Goal: Transaction & Acquisition: Obtain resource

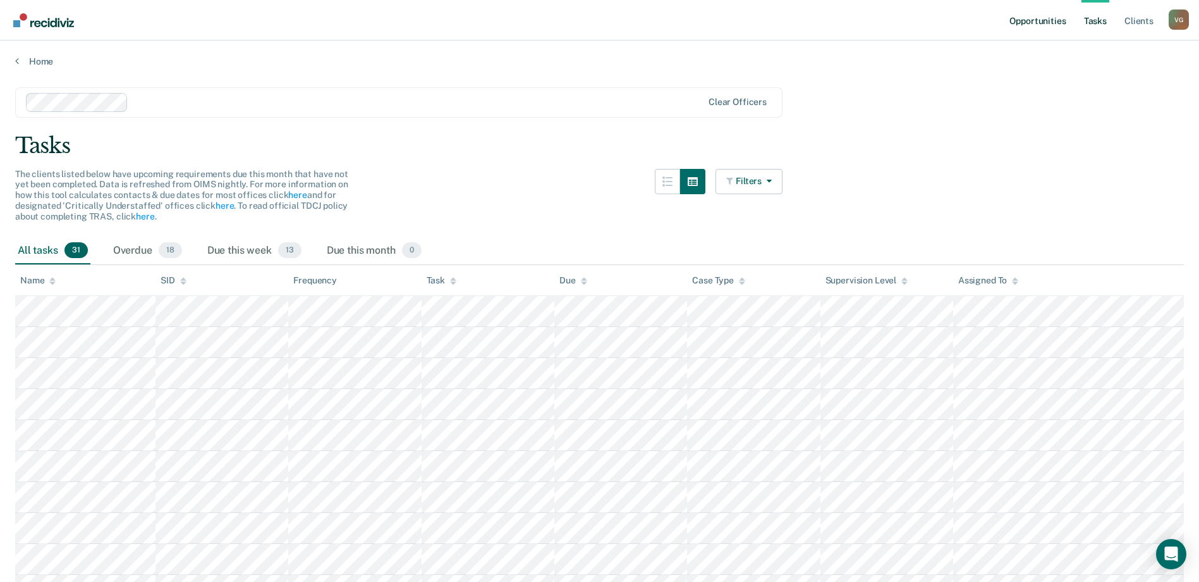
click at [1034, 16] on link "Opportunities" at bounding box center [1037, 20] width 61 height 40
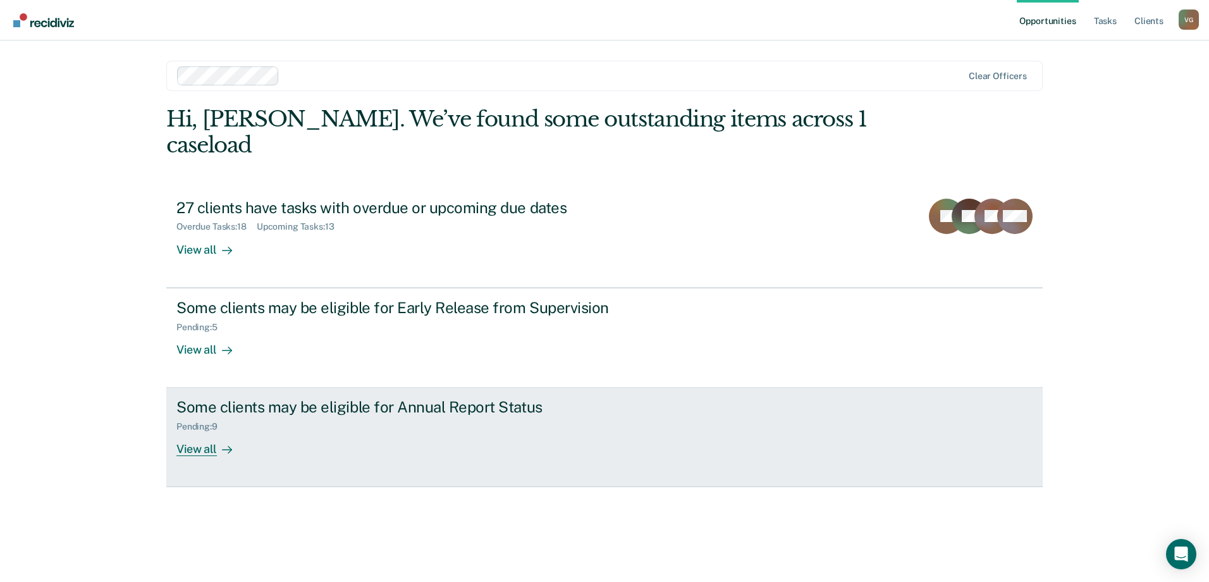
click at [408, 398] on div "Some clients may be eligible for Annual Report Status" at bounding box center [398, 407] width 444 height 18
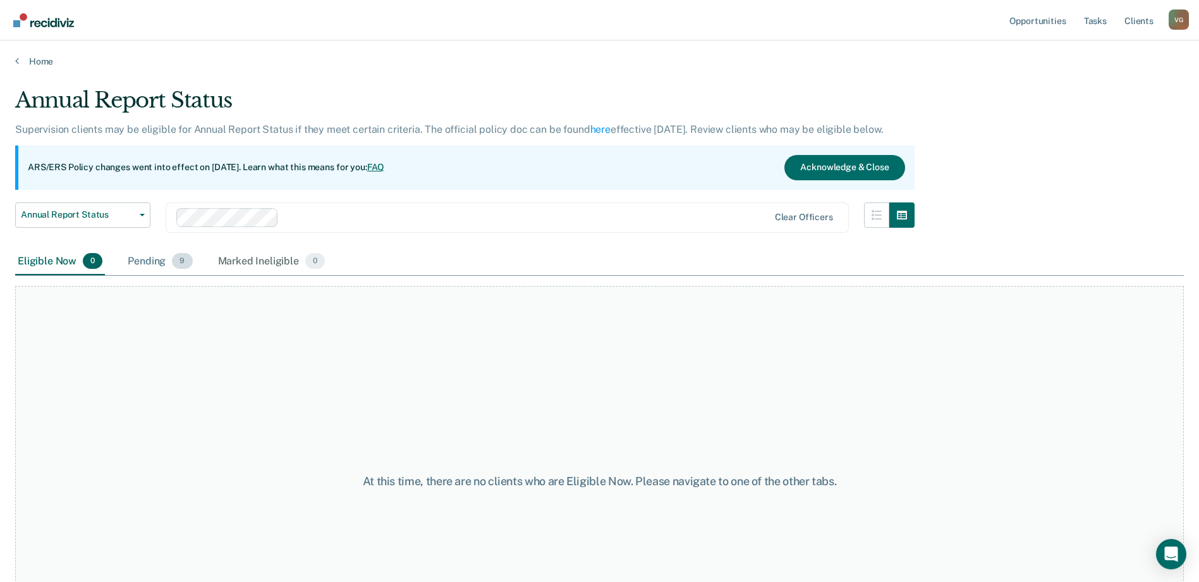
click at [161, 260] on div "Pending 9" at bounding box center [160, 262] width 70 height 28
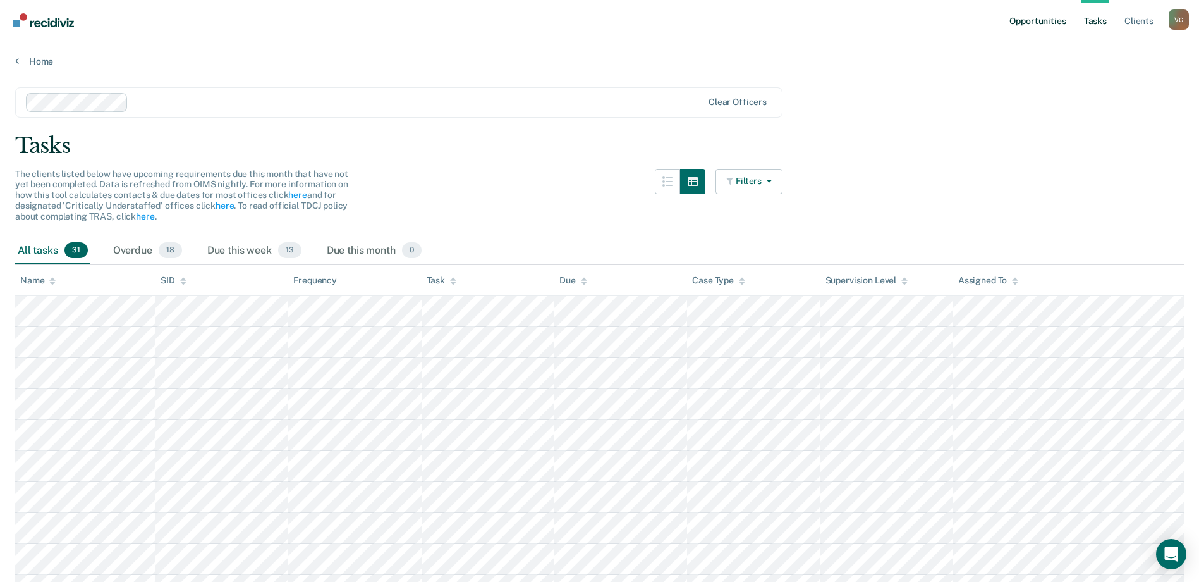
click at [1029, 20] on link "Opportunities" at bounding box center [1037, 20] width 61 height 40
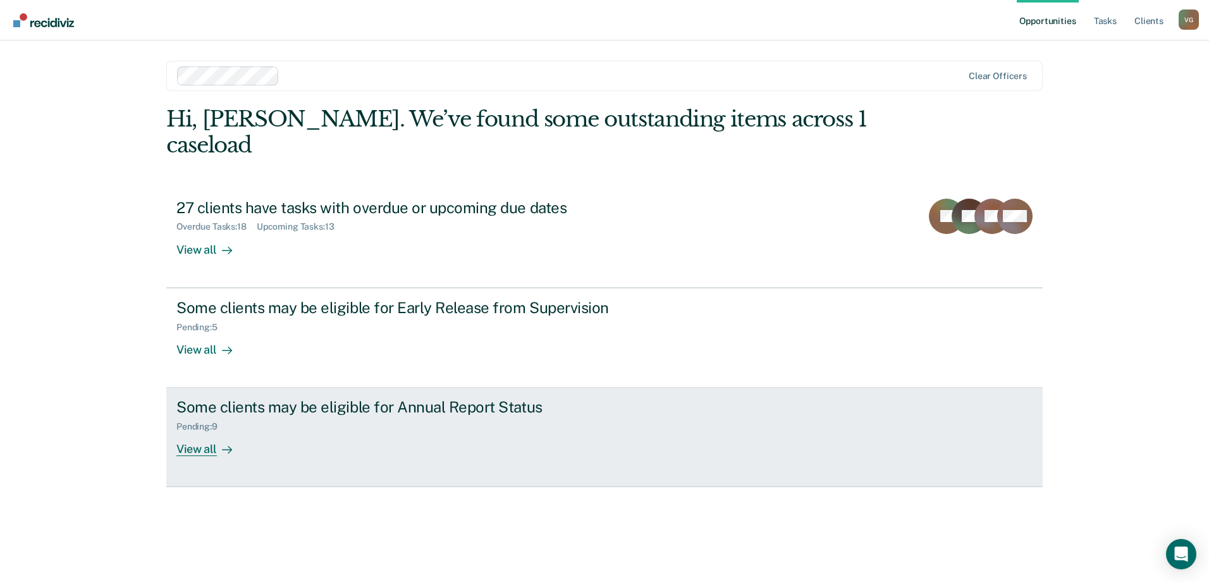
click at [402, 416] on div "Pending : 9" at bounding box center [398, 424] width 444 height 16
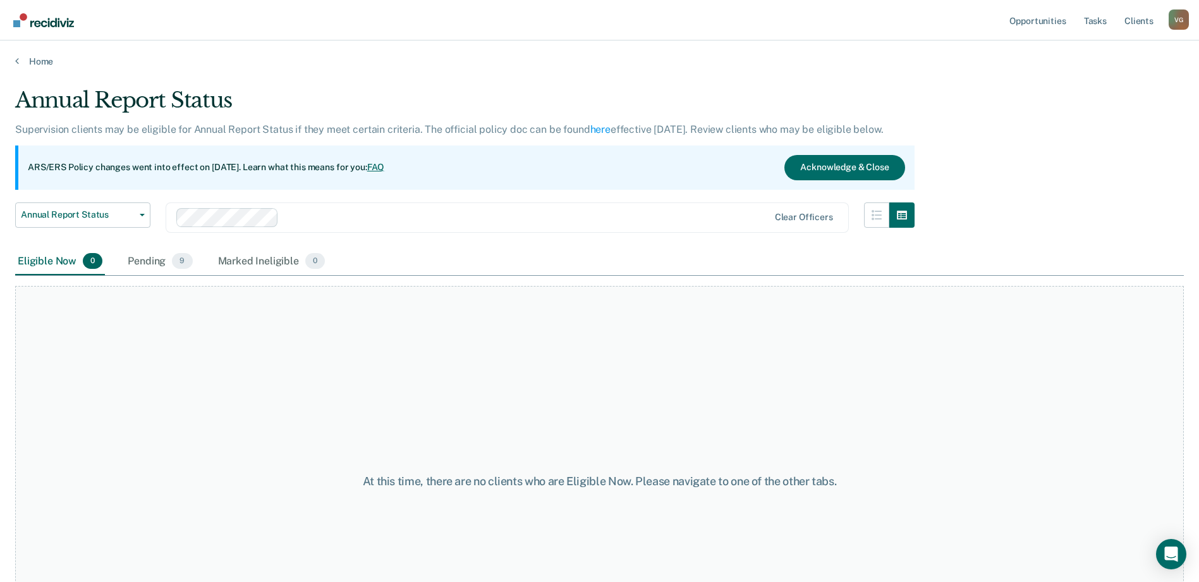
click at [46, 261] on div "Eligible Now 0" at bounding box center [60, 262] width 90 height 28
click at [50, 261] on div "Eligible Now 0" at bounding box center [60, 262] width 90 height 28
click at [140, 263] on div "Pending 9" at bounding box center [160, 262] width 70 height 28
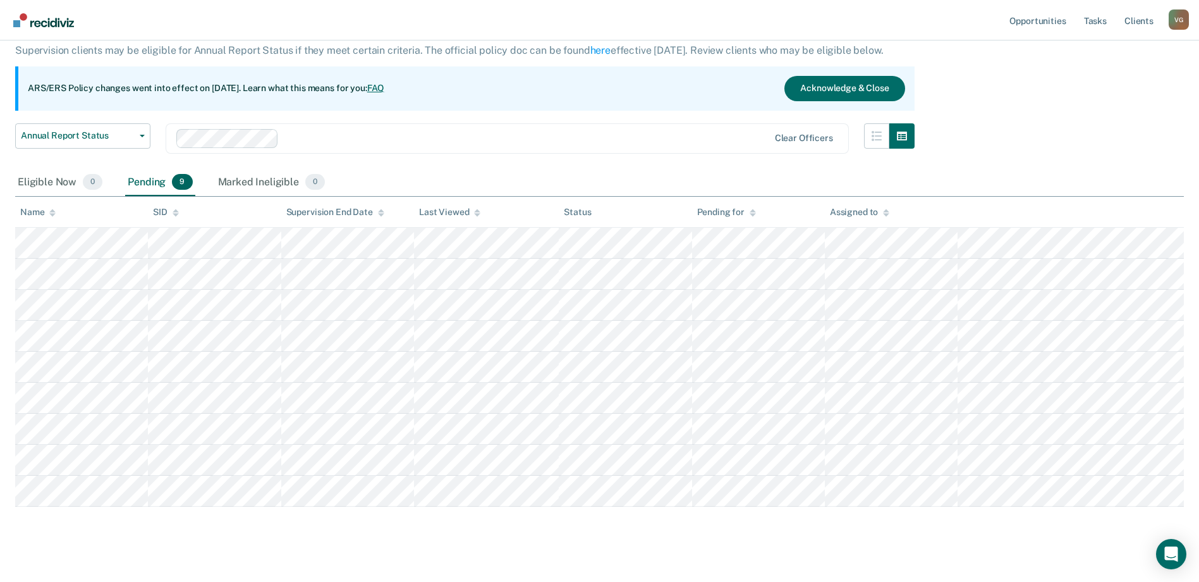
scroll to position [95, 0]
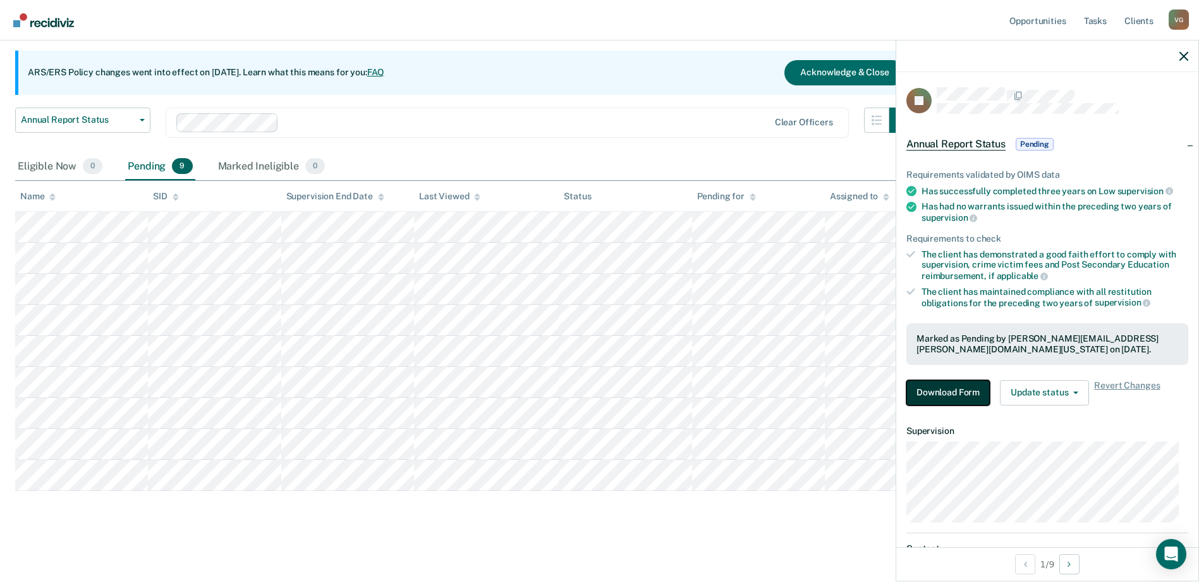
click at [942, 398] on button "Download Form" at bounding box center [948, 392] width 83 height 25
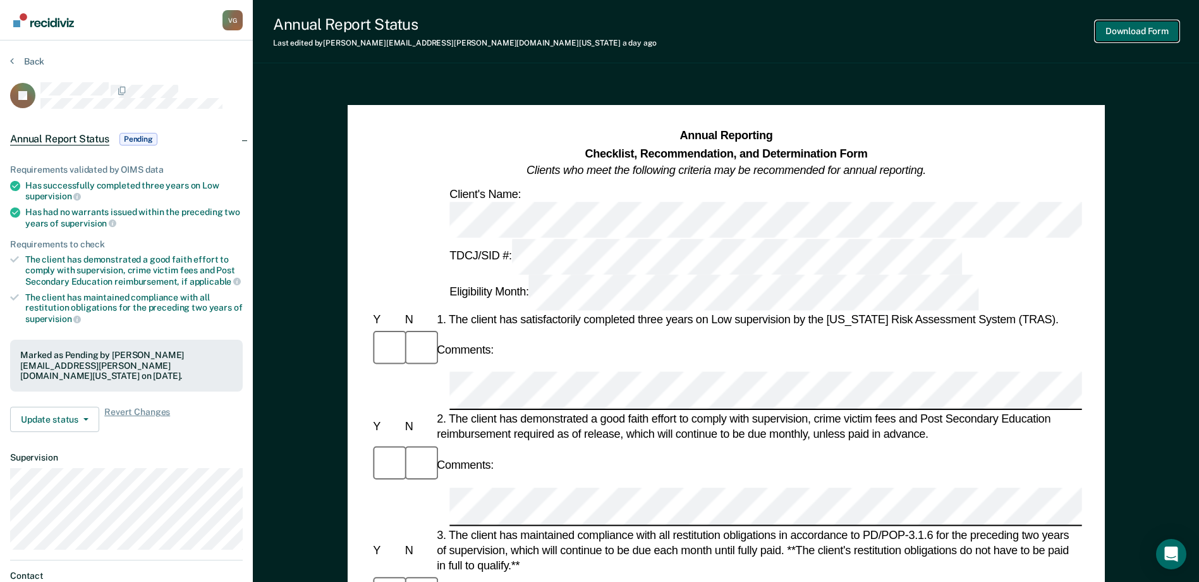
click at [1118, 28] on button "Download Form" at bounding box center [1137, 31] width 83 height 21
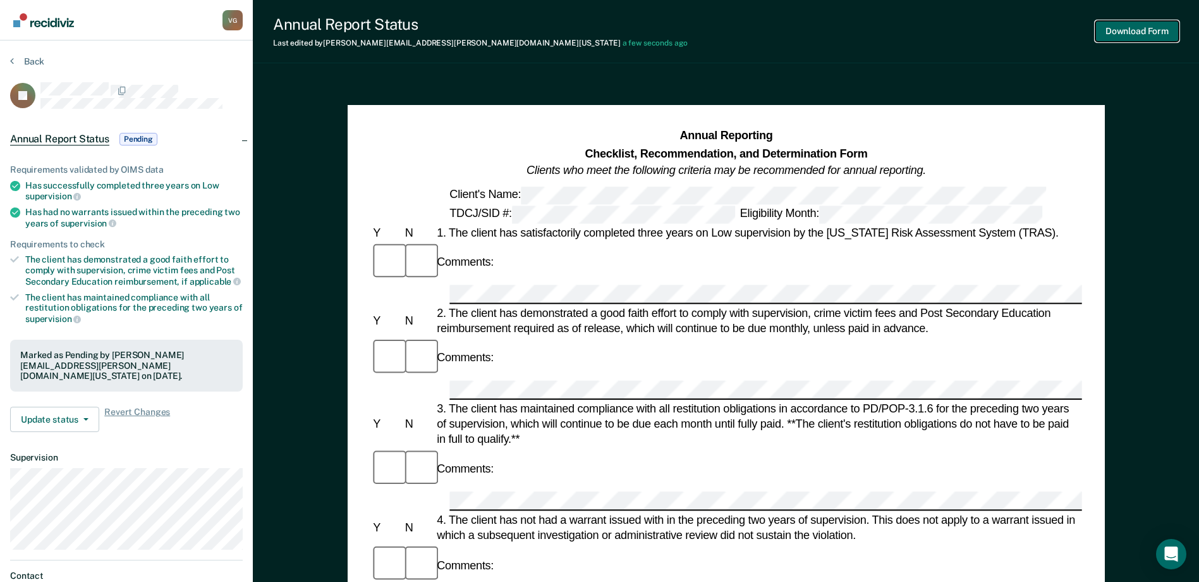
click at [1127, 24] on button "Download Form" at bounding box center [1137, 31] width 83 height 21
